Goal: Task Accomplishment & Management: Manage account settings

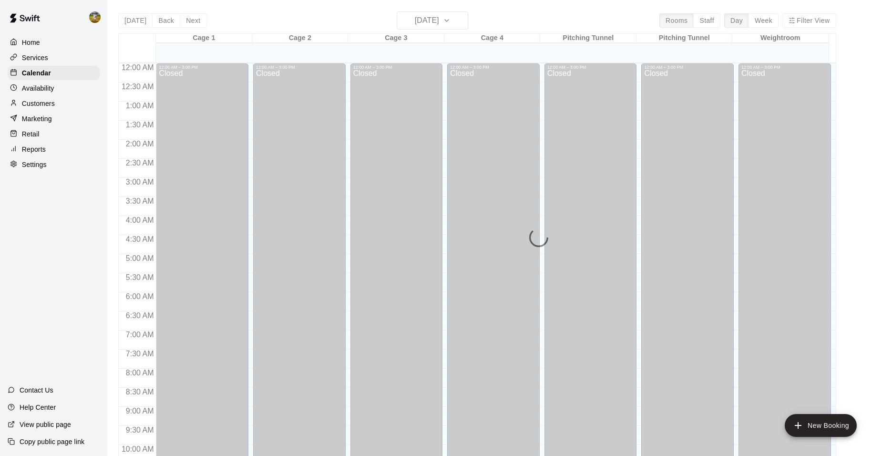
scroll to position [483, 0]
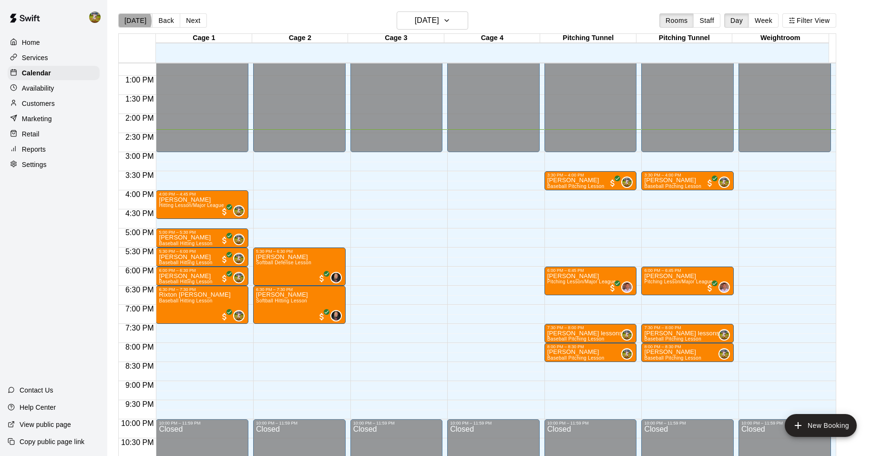
click at [133, 21] on button "[DATE]" at bounding box center [135, 20] width 34 height 14
click at [36, 97] on div "Home Services Calendar Availability Customers Marketing Retail Reports Settings" at bounding box center [53, 103] width 107 height 138
click at [38, 104] on p "Customers" at bounding box center [38, 104] width 33 height 10
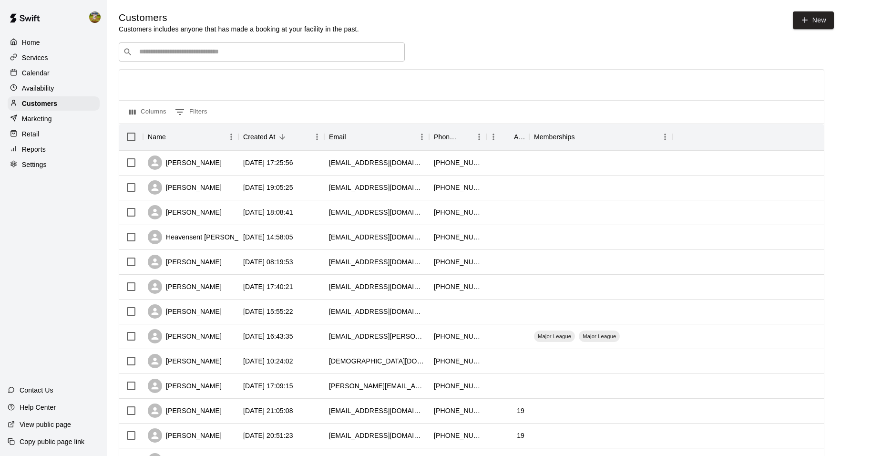
click at [44, 72] on p "Calendar" at bounding box center [36, 73] width 28 height 10
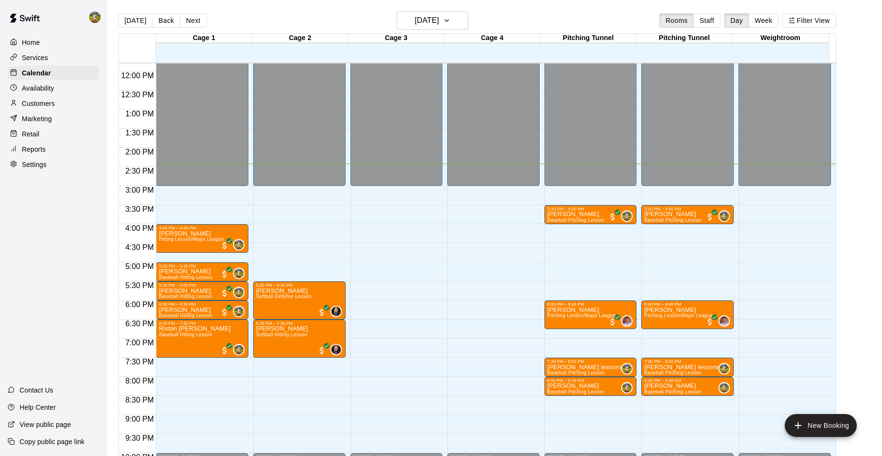
scroll to position [388, 0]
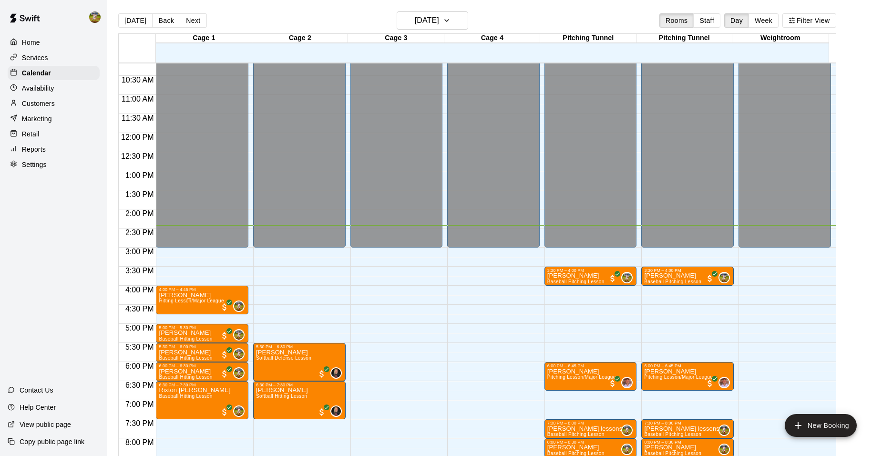
click at [46, 105] on p "Customers" at bounding box center [38, 104] width 33 height 10
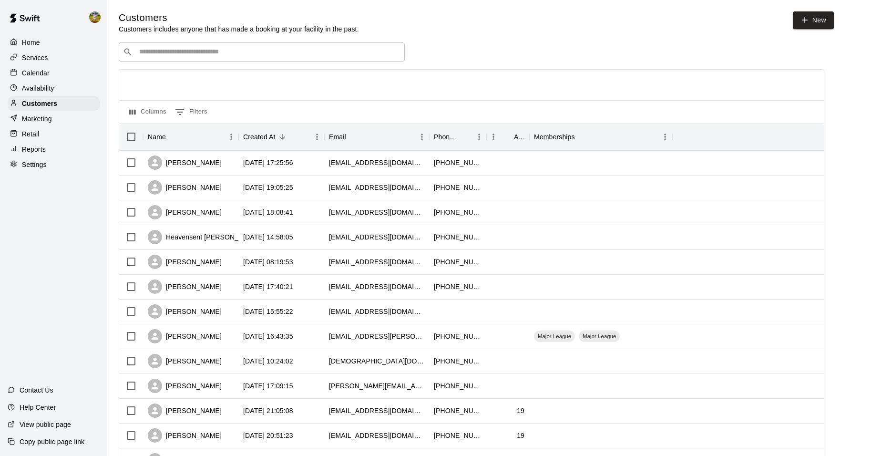
click at [199, 49] on input "Search customers by name or email" at bounding box center [268, 52] width 264 height 10
type input "*"
click at [44, 71] on p "Calendar" at bounding box center [36, 73] width 28 height 10
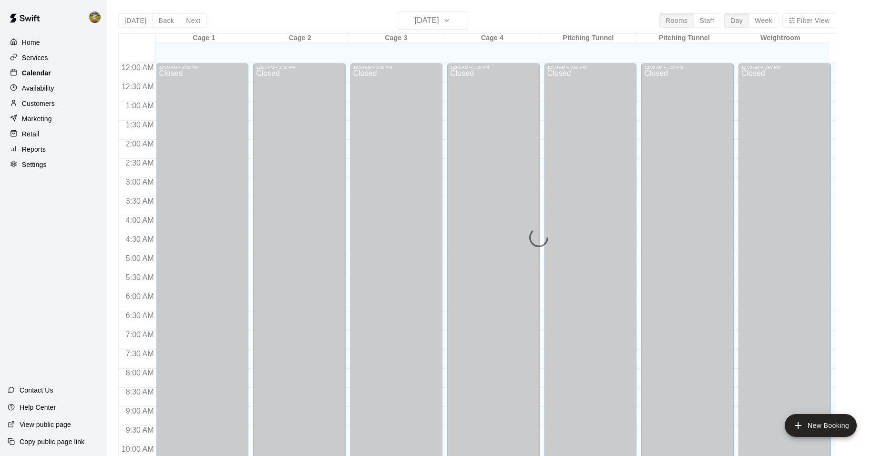
scroll to position [483, 0]
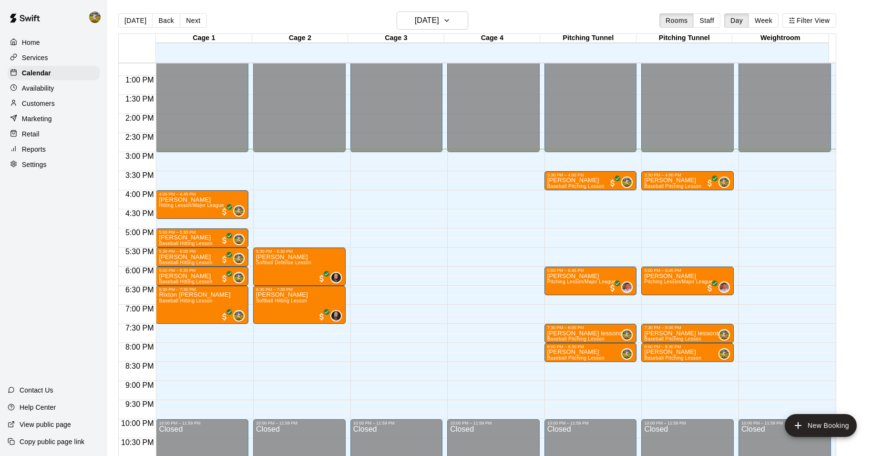
click at [50, 97] on div "Home Services Calendar Availability Customers Marketing Retail Reports Settings" at bounding box center [53, 103] width 107 height 138
click at [49, 101] on div "Customers" at bounding box center [54, 103] width 92 height 14
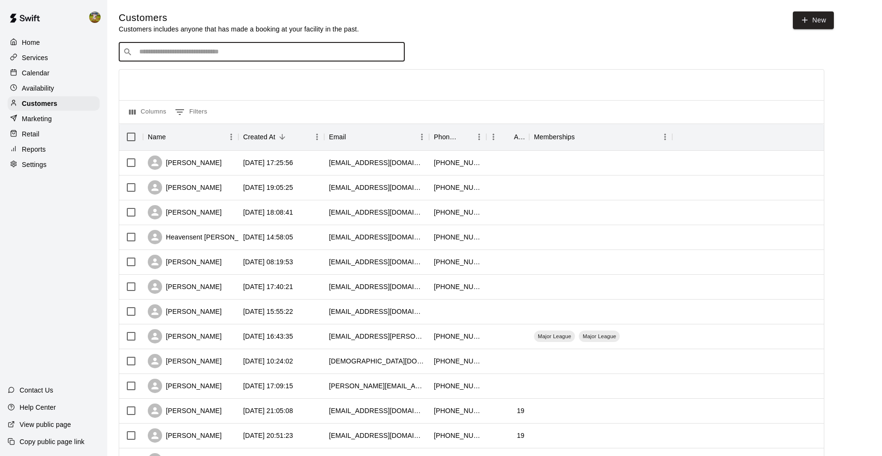
click at [181, 55] on input "Search customers by name or email" at bounding box center [268, 52] width 264 height 10
type input "***"
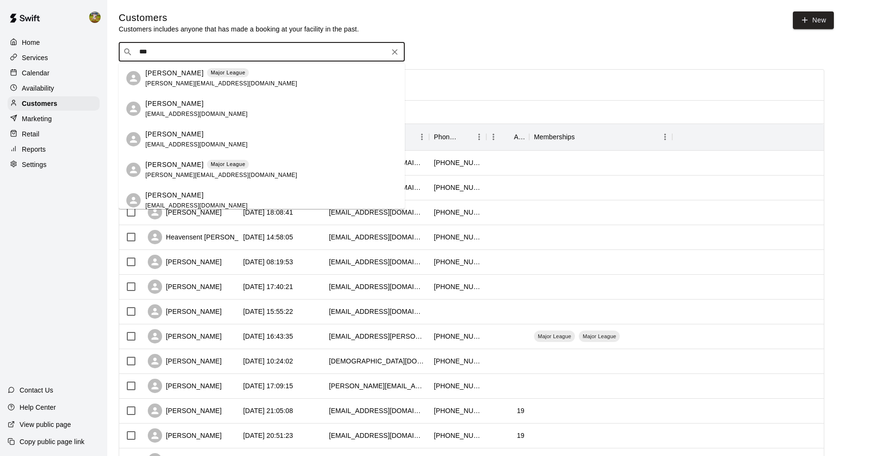
click at [168, 75] on p "[PERSON_NAME]" at bounding box center [174, 73] width 58 height 10
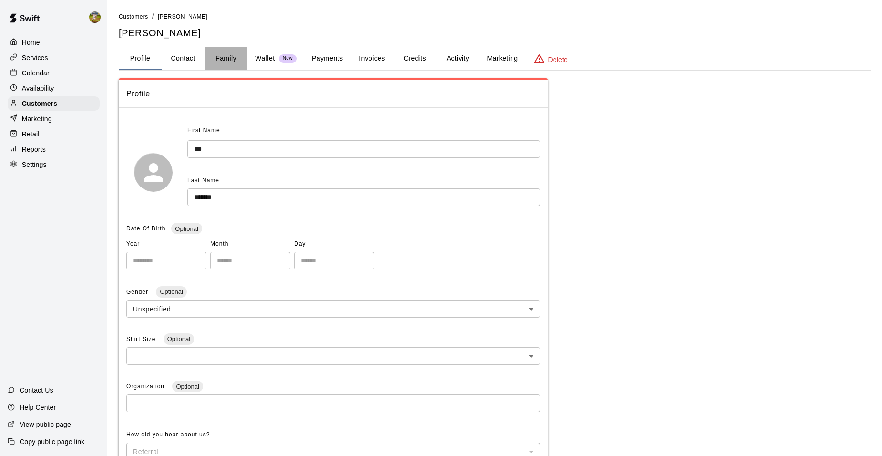
click at [230, 56] on button "Family" at bounding box center [226, 58] width 43 height 23
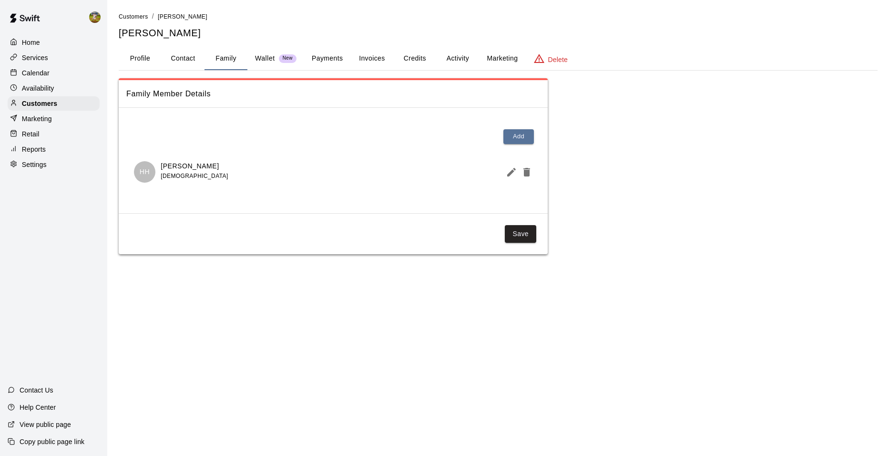
click at [175, 53] on button "Contact" at bounding box center [183, 58] width 43 height 23
select select "**"
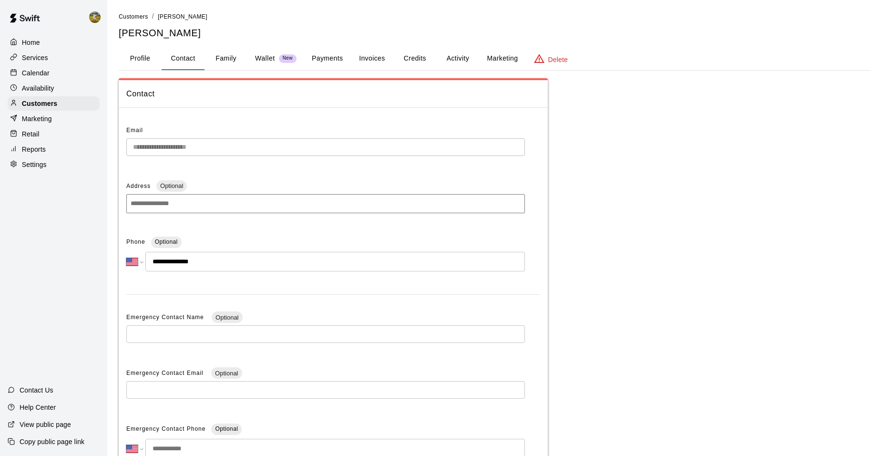
click at [148, 61] on button "Profile" at bounding box center [140, 58] width 43 height 23
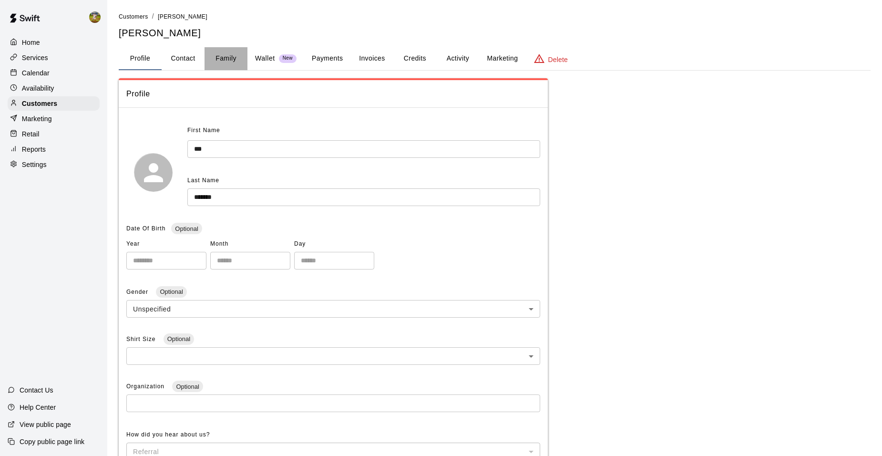
click at [222, 58] on button "Family" at bounding box center [226, 58] width 43 height 23
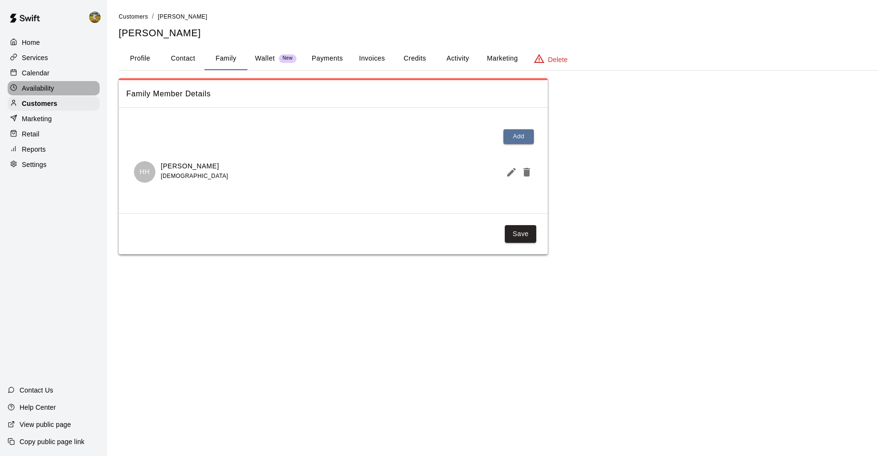
click at [40, 86] on p "Availability" at bounding box center [38, 88] width 32 height 10
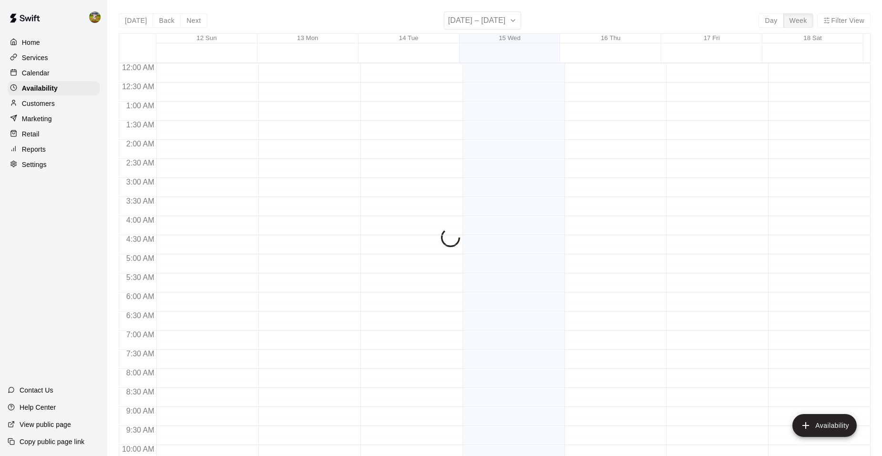
scroll to position [513, 0]
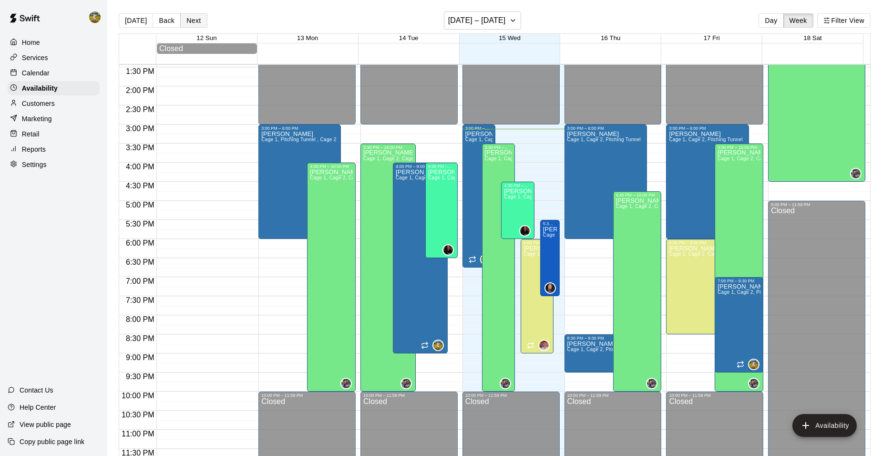
click at [197, 19] on button "Next" at bounding box center [193, 20] width 27 height 14
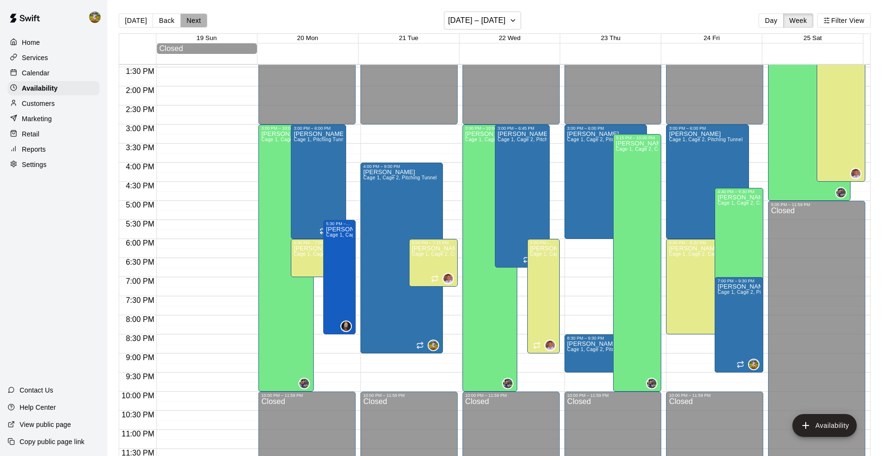
click at [196, 13] on button "Next" at bounding box center [193, 20] width 27 height 14
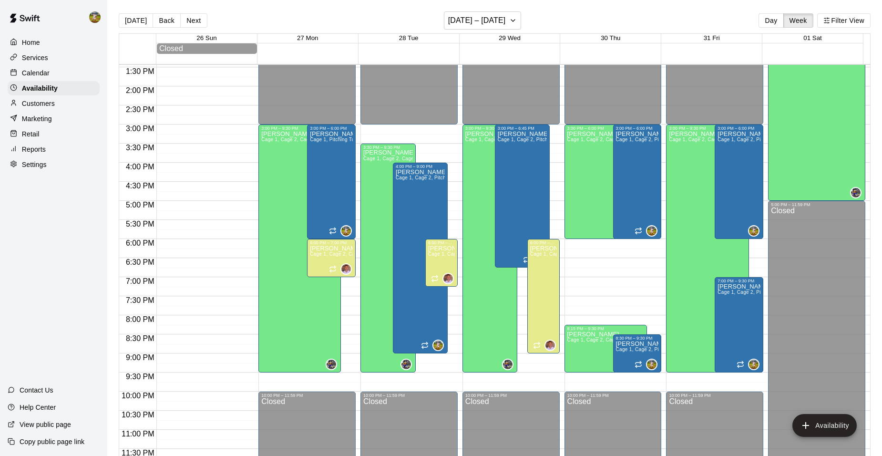
click at [204, 23] on div "[DATE] Back Next [DATE] – [DATE] Day Week Filter View" at bounding box center [495, 22] width 752 height 22
click at [130, 19] on button "[DATE]" at bounding box center [136, 20] width 34 height 14
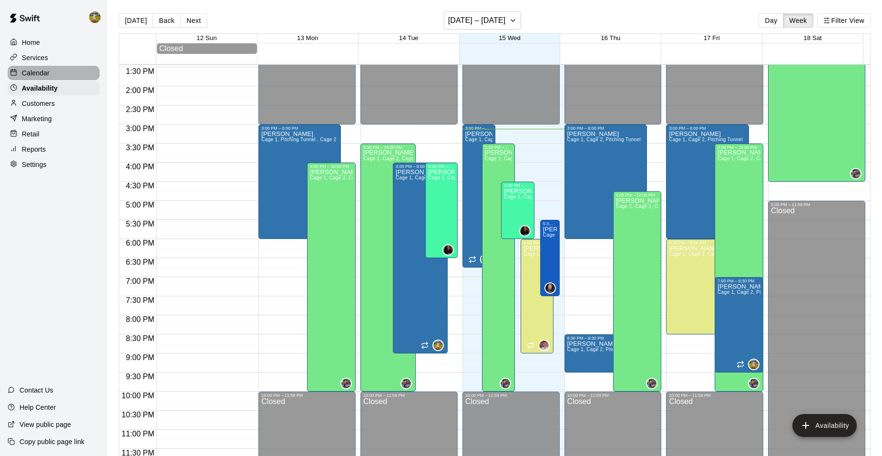
click at [62, 71] on div "Calendar" at bounding box center [54, 73] width 92 height 14
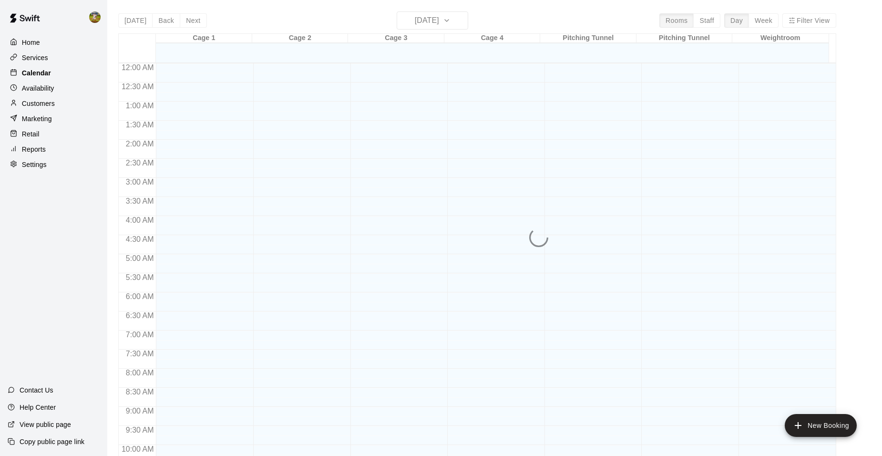
scroll to position [483, 0]
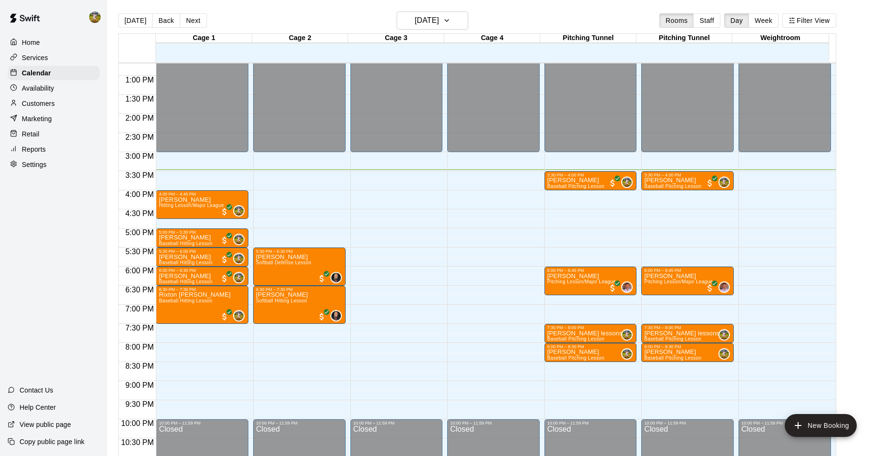
click at [38, 106] on p "Customers" at bounding box center [38, 104] width 33 height 10
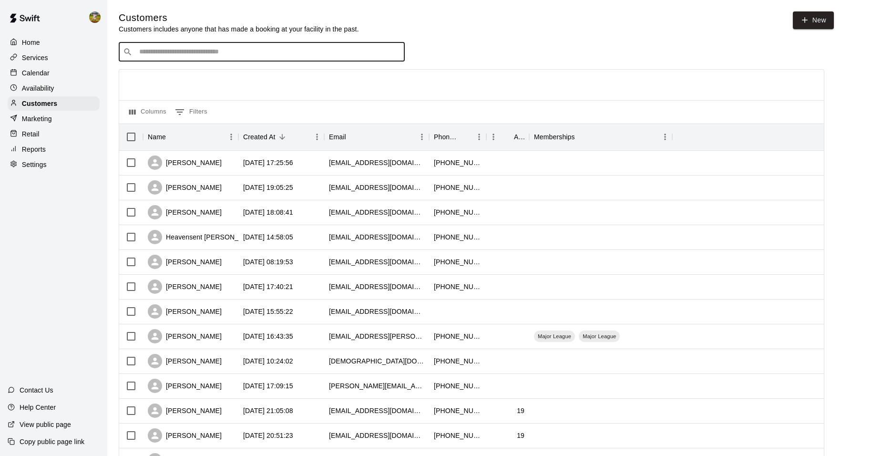
click at [225, 51] on input "Search customers by name or email" at bounding box center [268, 52] width 264 height 10
type input "****"
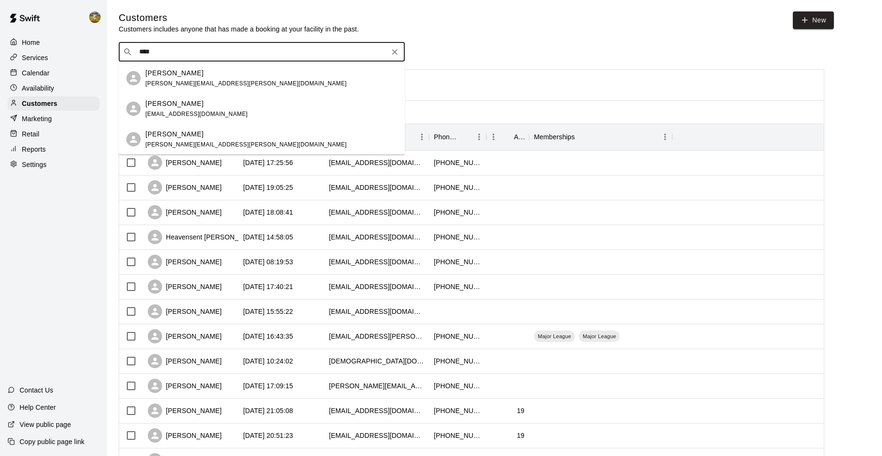
click at [209, 74] on div "[PERSON_NAME]" at bounding box center [245, 73] width 201 height 10
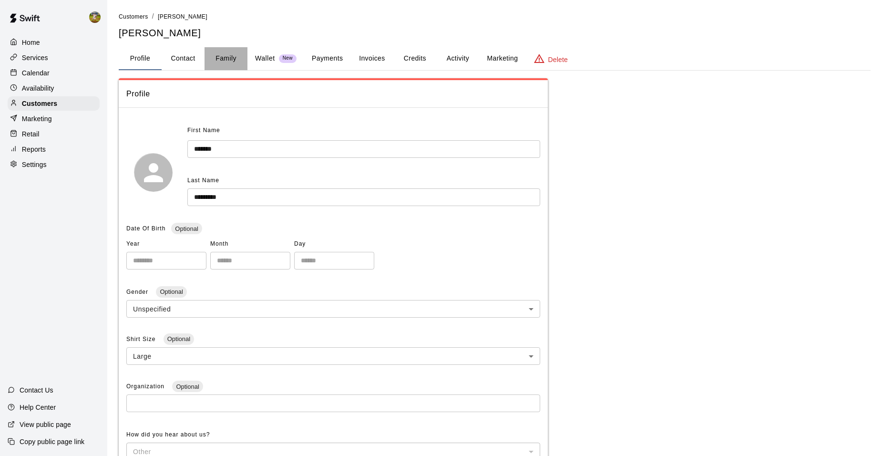
click at [223, 57] on button "Family" at bounding box center [226, 58] width 43 height 23
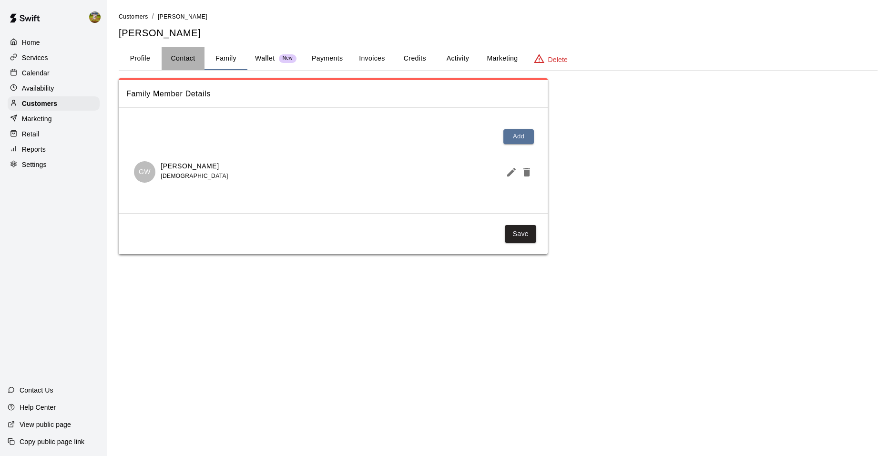
click at [189, 62] on button "Contact" at bounding box center [183, 58] width 43 height 23
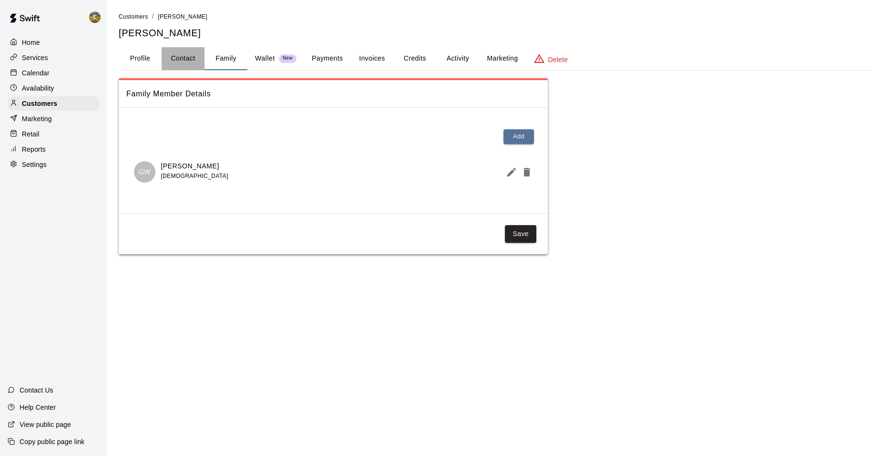
select select "**"
